Goal: Find contact information: Find contact information

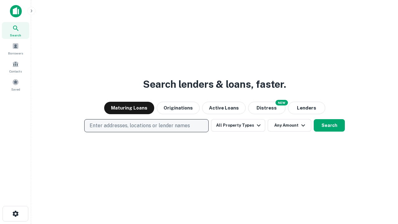
click at [146, 126] on p "Enter addresses, locations or lender names" at bounding box center [140, 125] width 100 height 7
type input "**********"
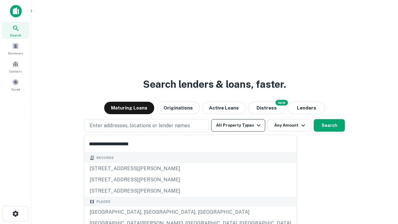
click at [149, 212] on div "Santa Monica, CA, USA" at bounding box center [191, 211] width 212 height 11
click at [238, 125] on button "All Property Types" at bounding box center [238, 125] width 54 height 12
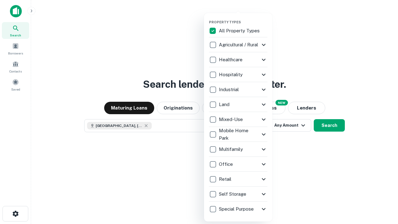
click at [243, 18] on button "button" at bounding box center [243, 18] width 68 height 0
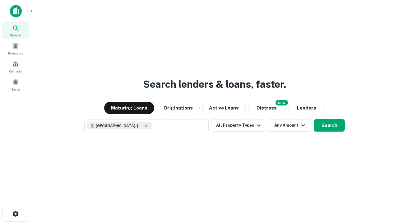
scroll to position [10, 0]
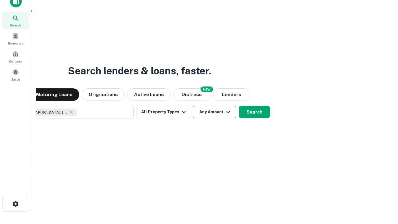
click at [193, 106] on button "Any Amount" at bounding box center [215, 112] width 44 height 12
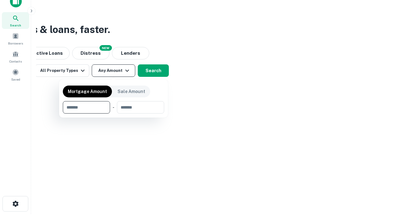
type input "*******"
click at [113, 113] on button "button" at bounding box center [113, 113] width 101 height 0
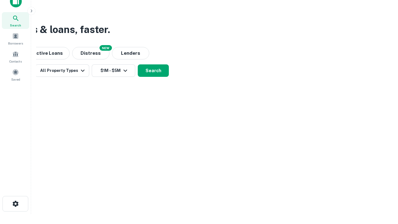
scroll to position [3, 115]
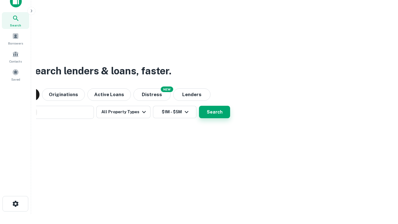
click at [199, 106] on button "Search" at bounding box center [214, 112] width 31 height 12
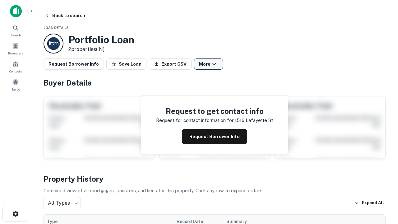
click at [208, 64] on button "More" at bounding box center [208, 63] width 29 height 11
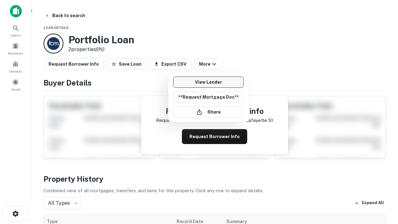
click at [208, 82] on link "View Lender" at bounding box center [208, 81] width 71 height 11
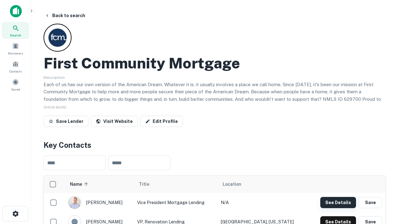
click at [338, 202] on button "See Details" at bounding box center [338, 202] width 36 height 11
